Goal: Information Seeking & Learning: Check status

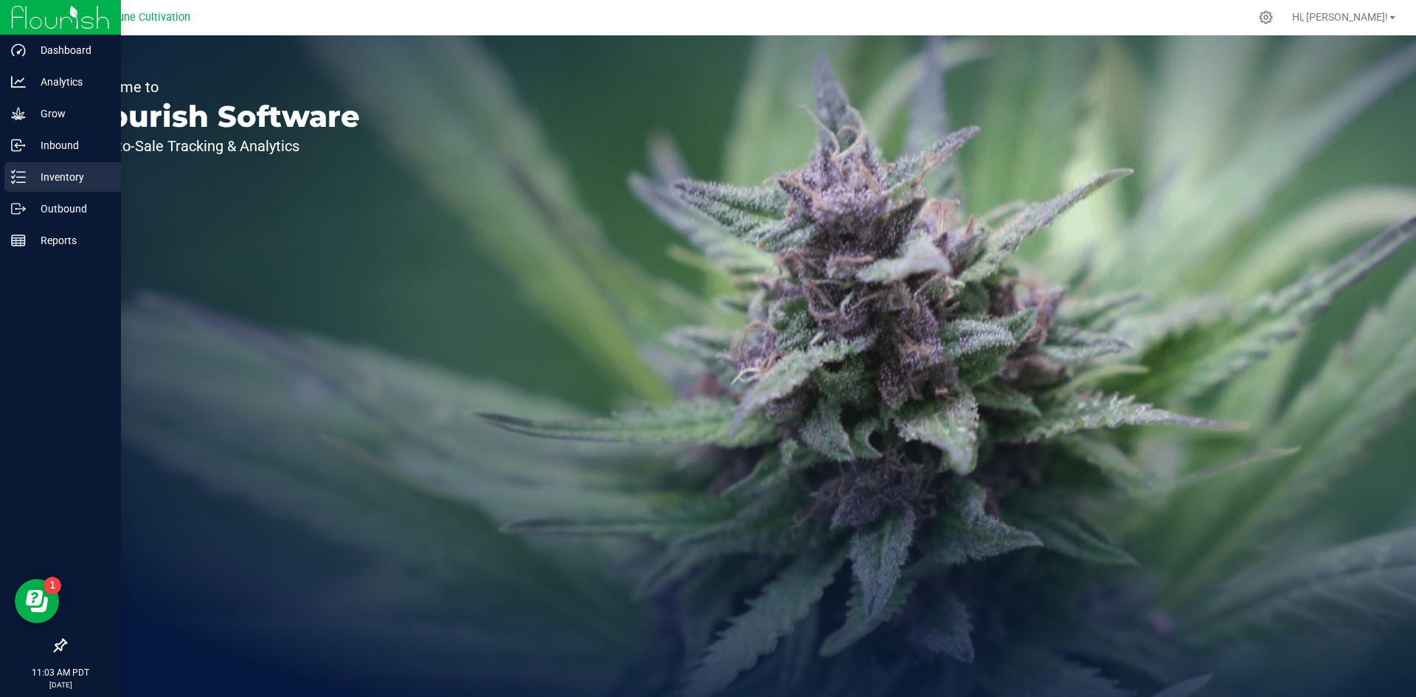
click at [20, 180] on icon at bounding box center [18, 177] width 15 height 15
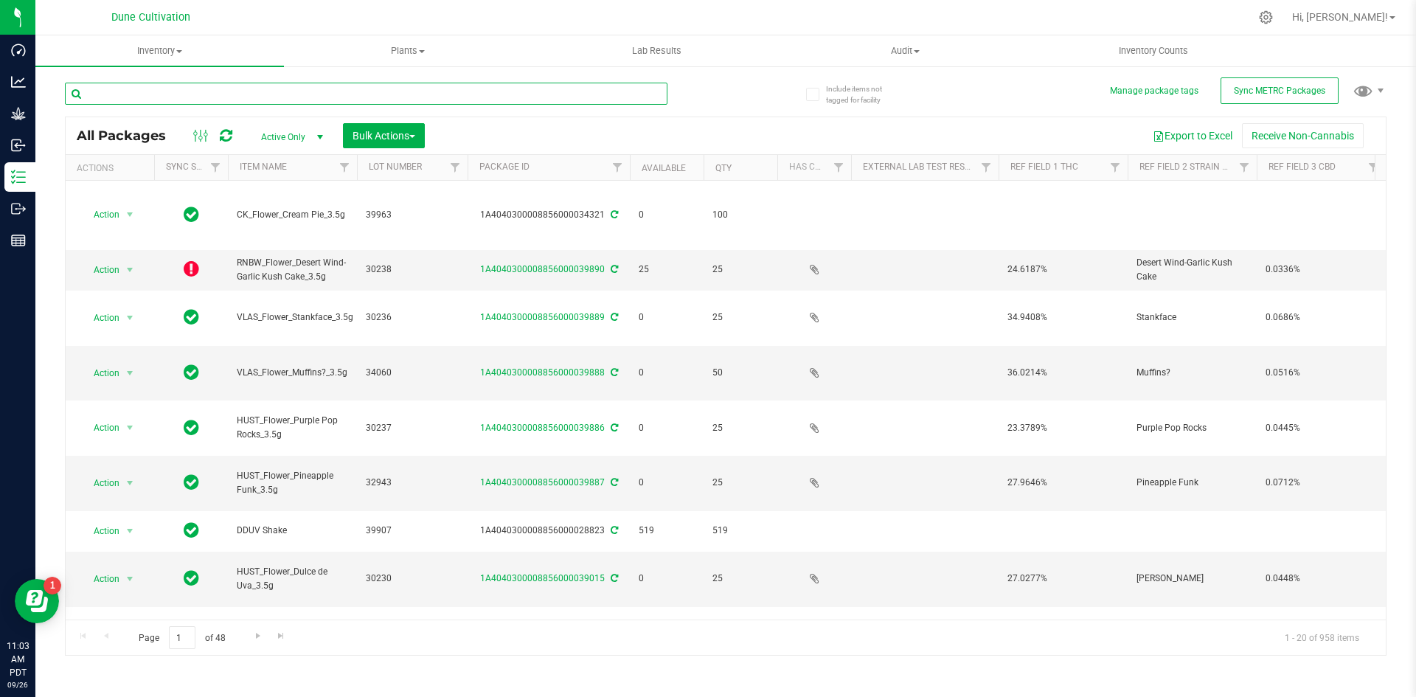
click at [245, 86] on input "text" at bounding box center [366, 94] width 603 height 22
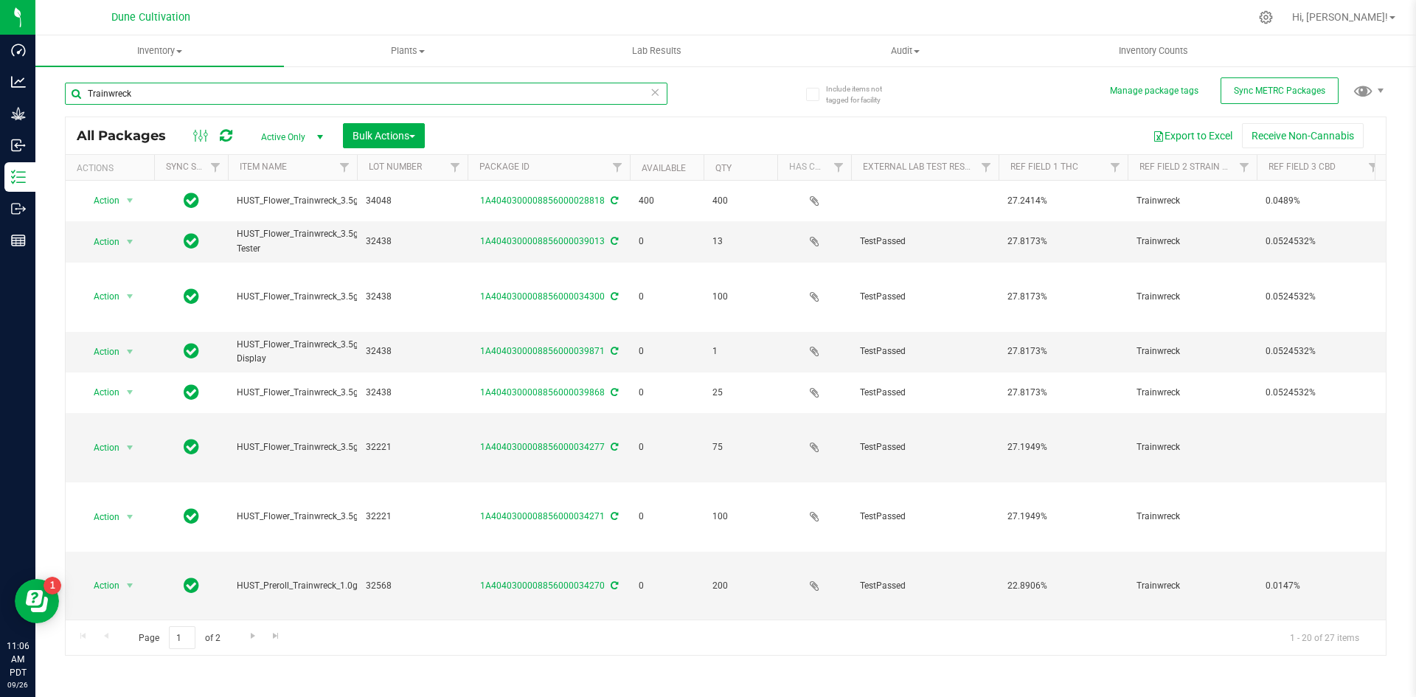
drag, startPoint x: 189, startPoint y: 93, endPoint x: 51, endPoint y: 83, distance: 138.3
click at [51, 83] on div "Include items not tagged for facility Manage package tags Sync METRC Packages […" at bounding box center [725, 290] width 1381 height 450
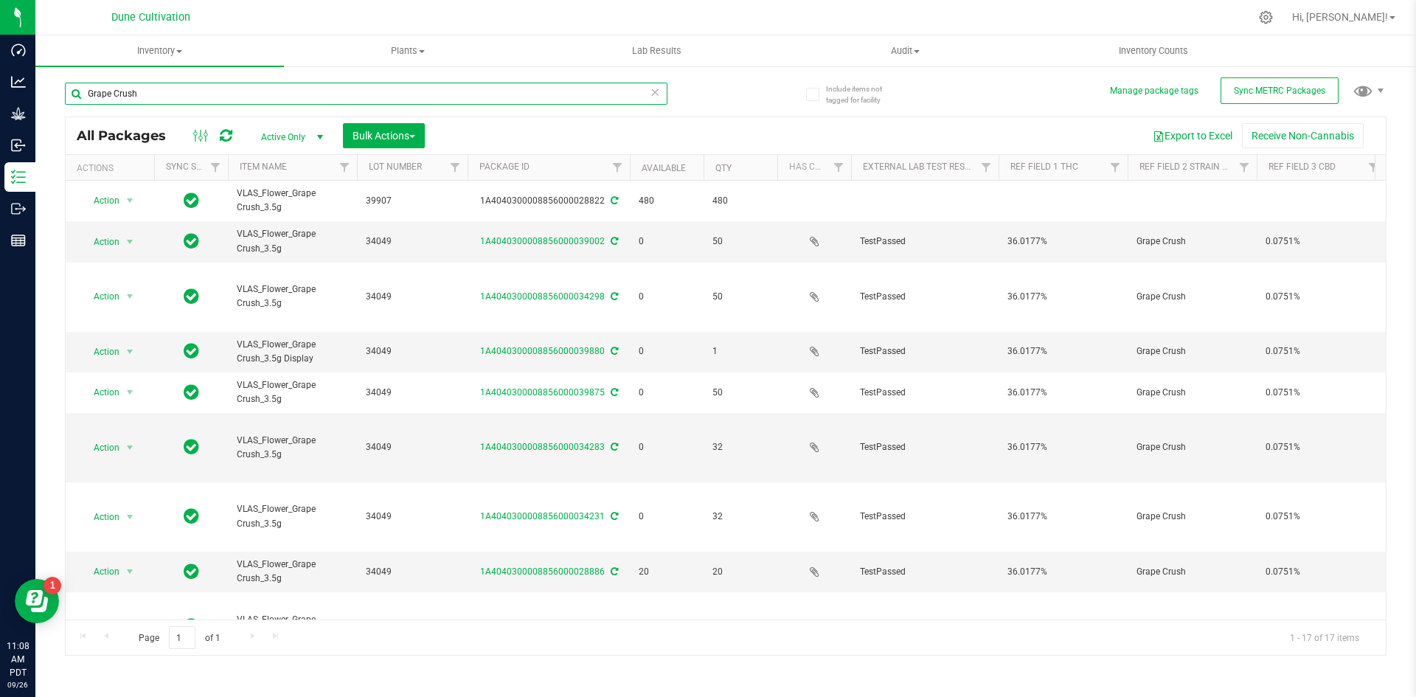
drag, startPoint x: 174, startPoint y: 102, endPoint x: 83, endPoint y: 89, distance: 92.3
click at [83, 89] on input "Grape Crush" at bounding box center [366, 94] width 603 height 22
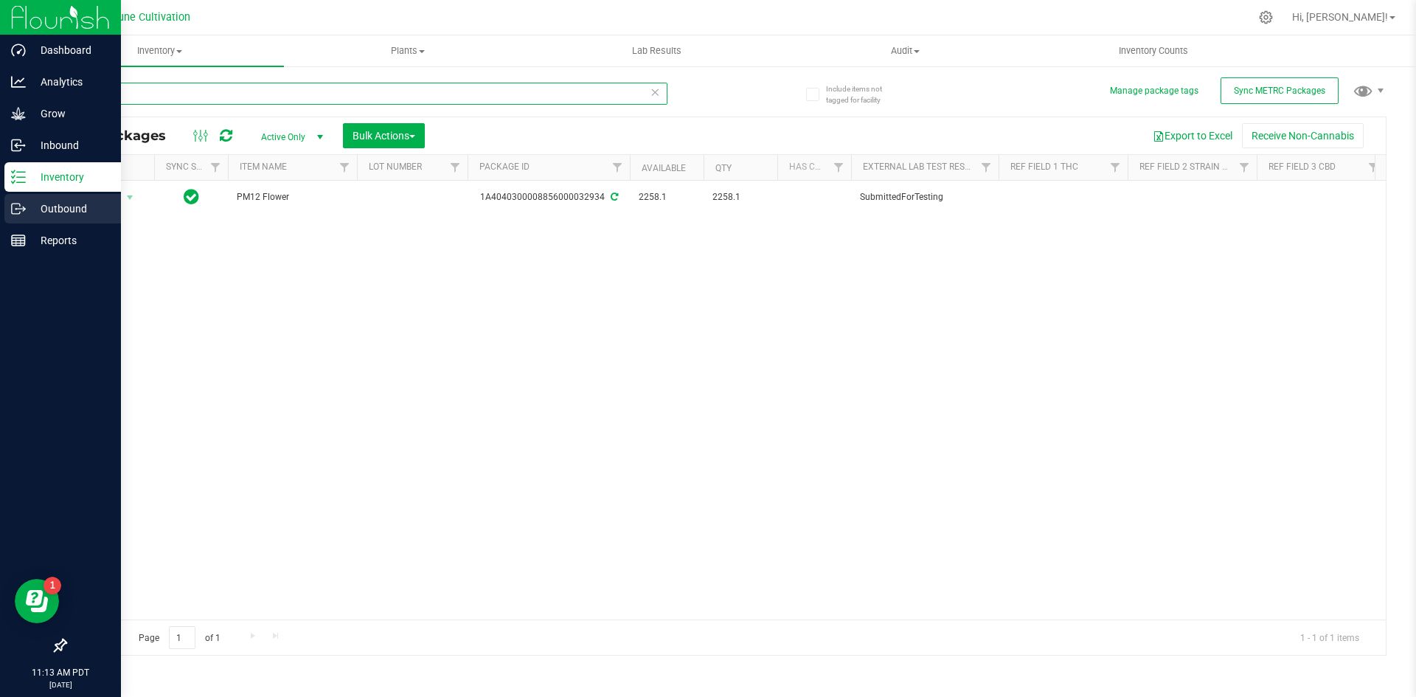
type input "32934"
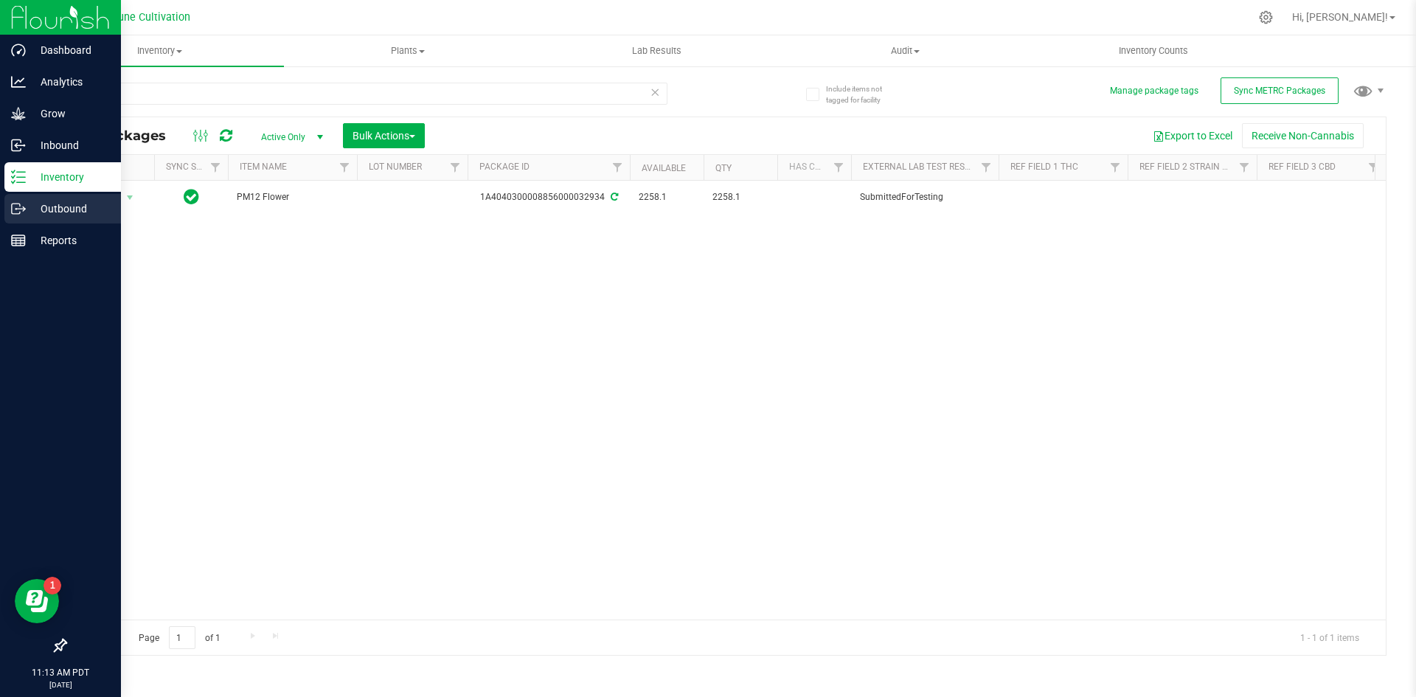
click at [21, 213] on icon at bounding box center [18, 208] width 15 height 15
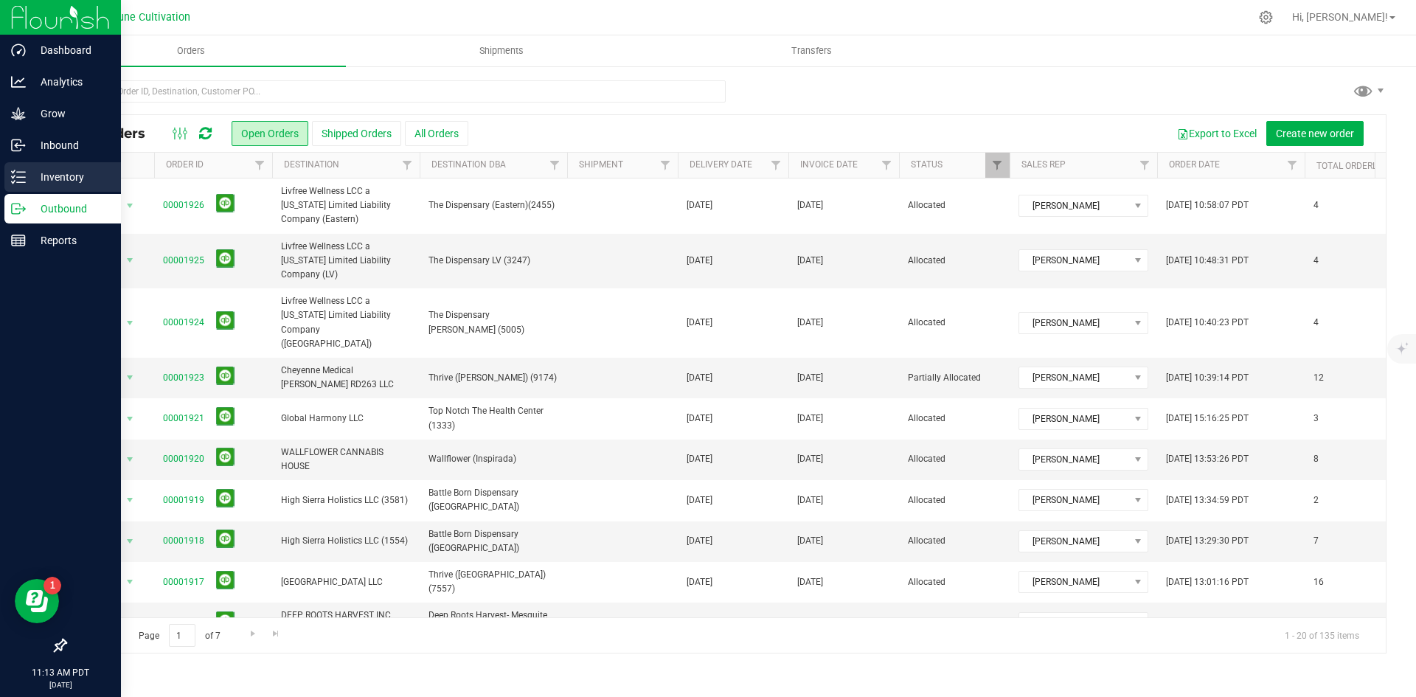
click at [22, 173] on icon at bounding box center [18, 177] width 15 height 15
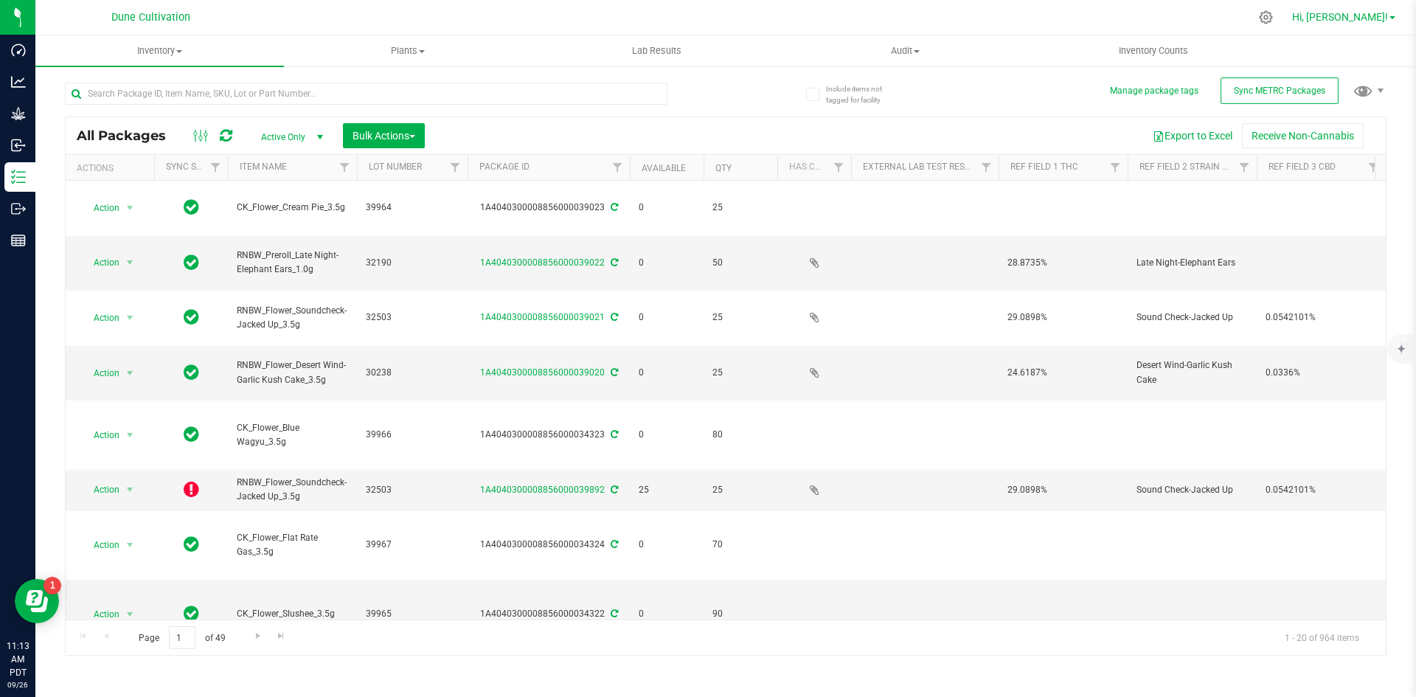
click at [1363, 18] on span "Hi, [PERSON_NAME]!" at bounding box center [1340, 17] width 96 height 12
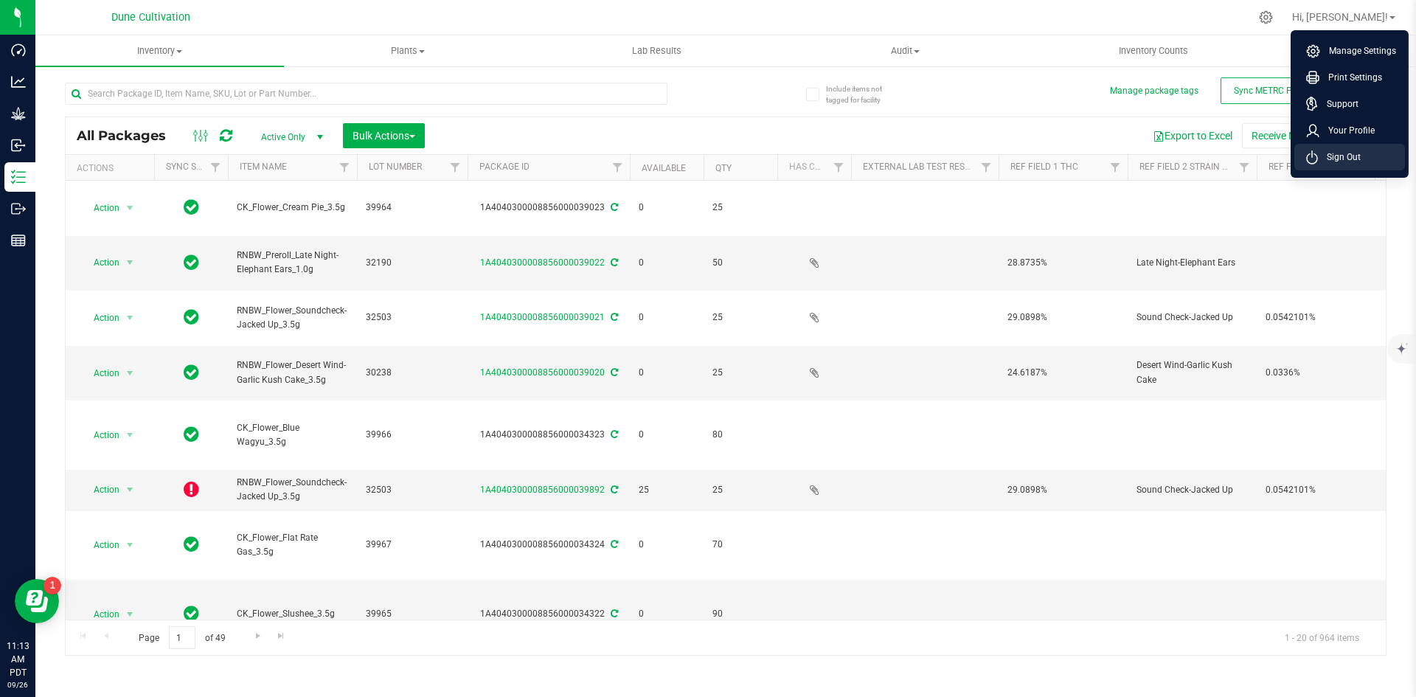
click at [1330, 151] on span "Sign Out" at bounding box center [1339, 157] width 43 height 15
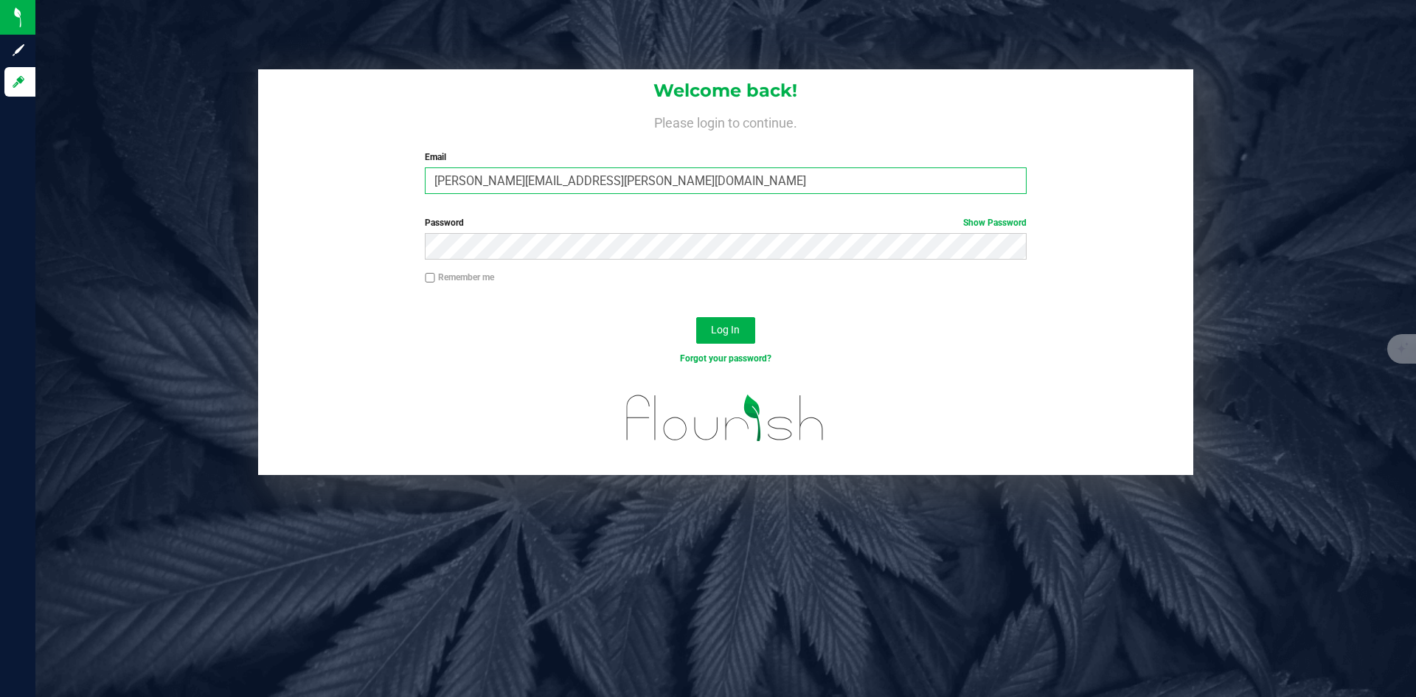
click at [468, 184] on input "[PERSON_NAME][EMAIL_ADDRESS][PERSON_NAME][DOMAIN_NAME]" at bounding box center [725, 180] width 601 height 27
click at [500, 180] on input "[PERSON_NAME][EMAIL_ADDRESS][PERSON_NAME][DOMAIN_NAME]" at bounding box center [725, 180] width 601 height 27
type input "[PERSON_NAME][DOMAIN_NAME][EMAIL_ADDRESS][PERSON_NAME][DOMAIN_NAME]"
click at [696, 317] on button "Log In" at bounding box center [725, 330] width 59 height 27
